Goal: Task Accomplishment & Management: Use online tool/utility

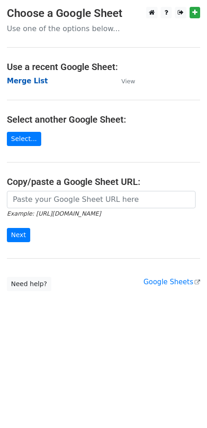
click at [30, 81] on strong "Merge List" at bounding box center [27, 81] width 41 height 8
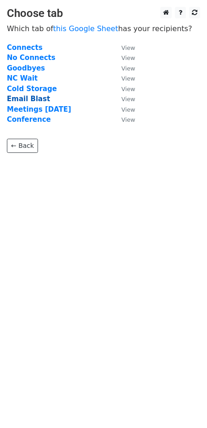
click at [29, 97] on strong "Email Blast" at bounding box center [28, 99] width 43 height 8
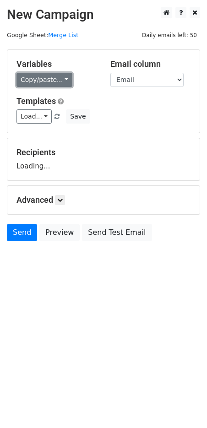
click at [59, 79] on link "Copy/paste..." at bounding box center [44, 80] width 56 height 14
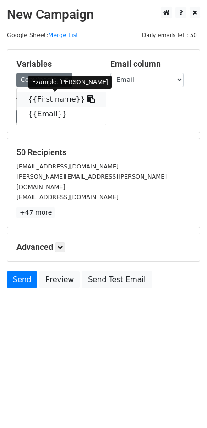
click at [47, 97] on link "{{First name}}" at bounding box center [61, 99] width 89 height 15
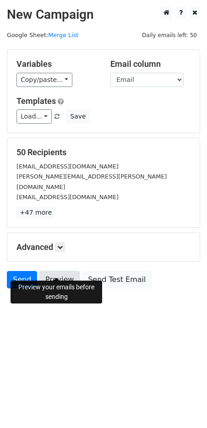
click at [54, 271] on link "Preview" at bounding box center [59, 279] width 40 height 17
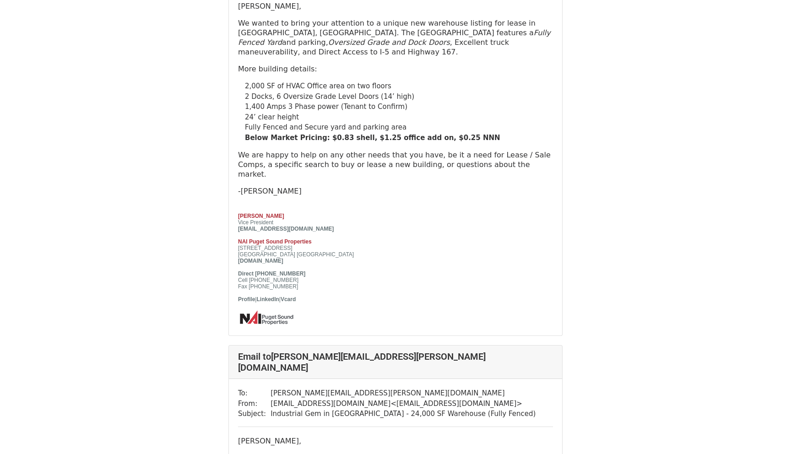
scroll to position [162, 0]
